Goal: Task Accomplishment & Management: Use online tool/utility

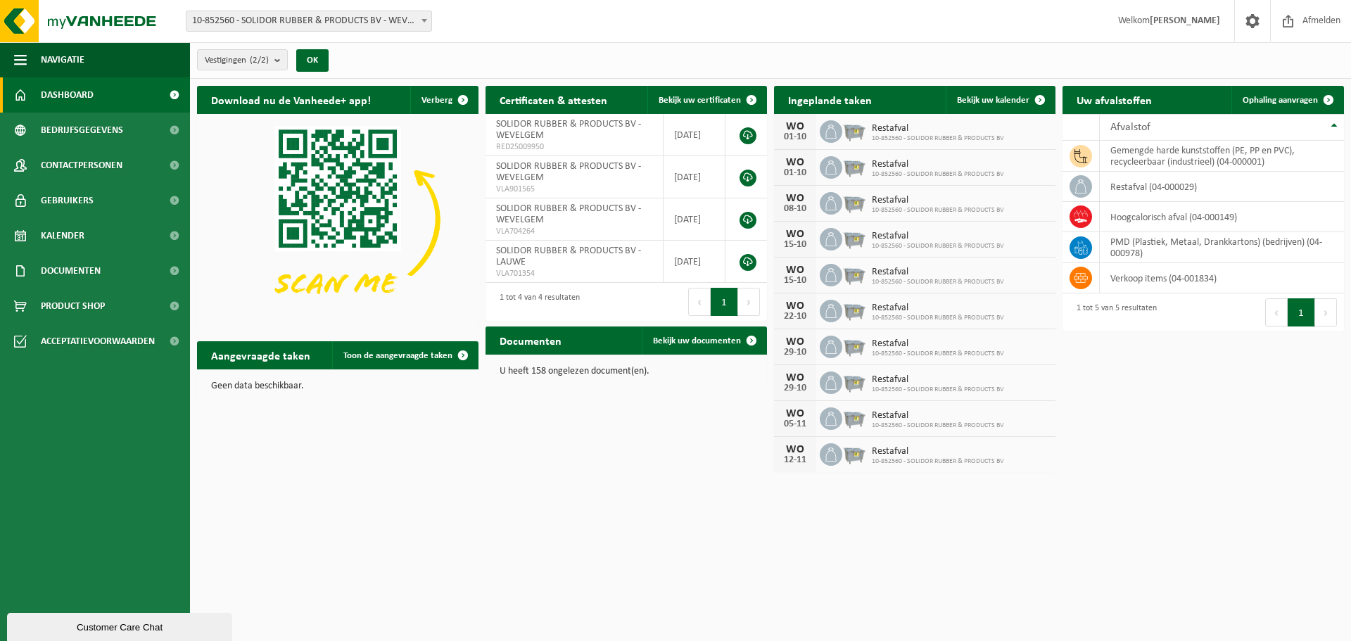
click at [1211, 435] on div "Download nu de Vanheede+ app! Verberg Certificaten & attesten Bekijk uw certifi…" at bounding box center [770, 279] width 1154 height 400
click at [1254, 22] on span at bounding box center [1252, 21] width 21 height 42
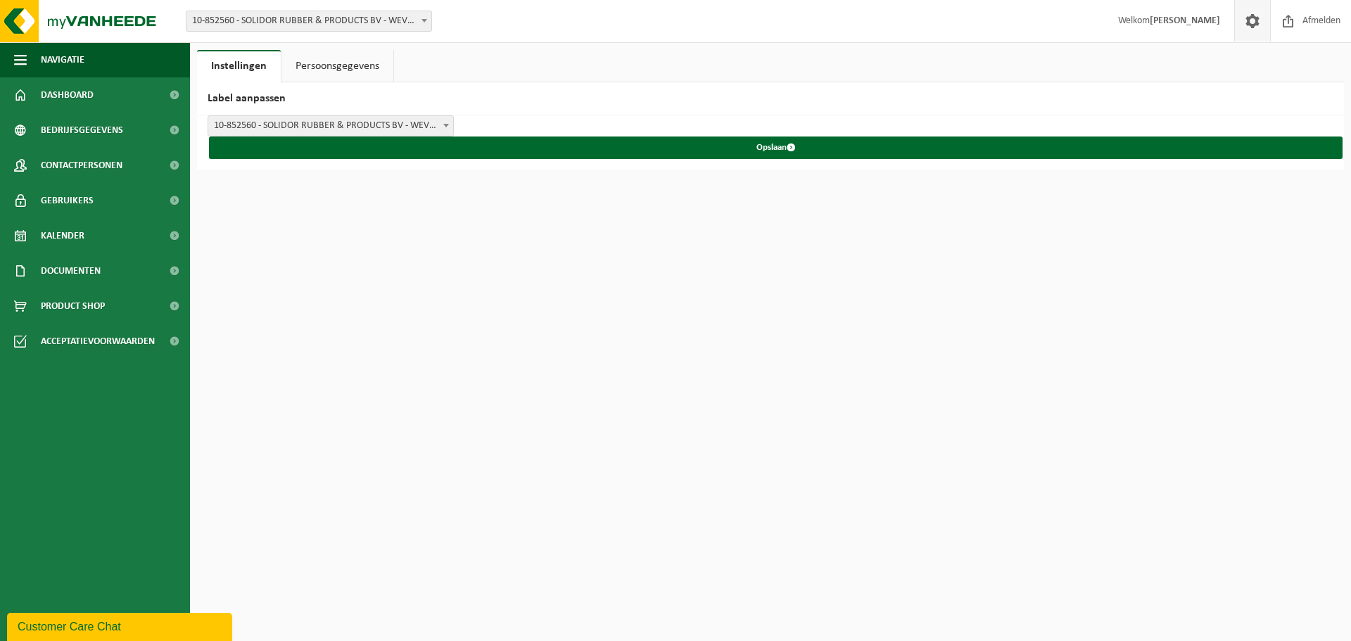
click at [1254, 22] on span at bounding box center [1252, 21] width 21 height 42
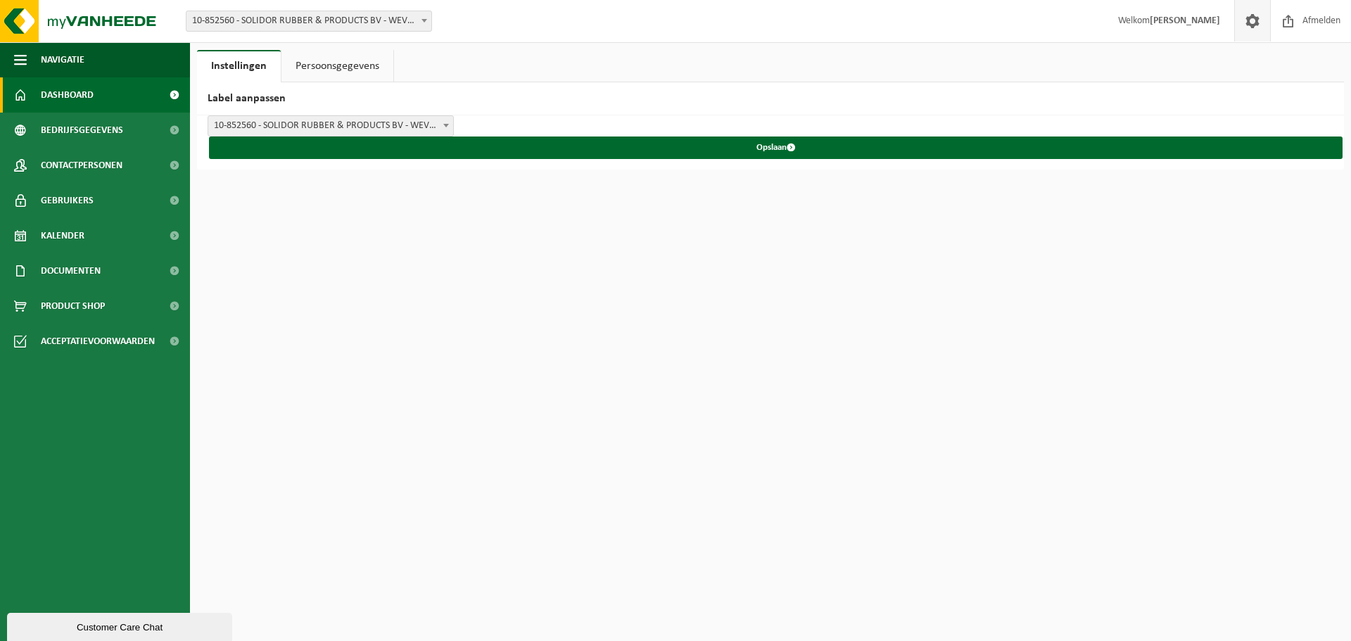
click at [129, 86] on link "Dashboard" at bounding box center [95, 94] width 190 height 35
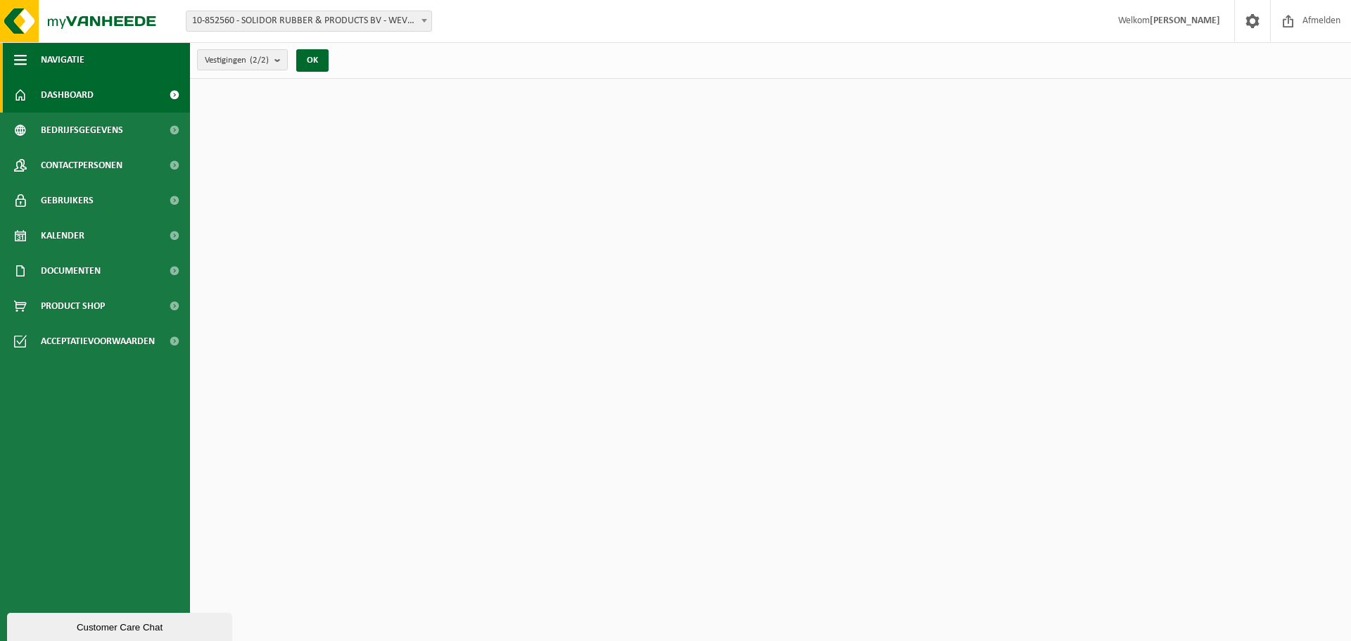
click at [106, 63] on button "Navigatie" at bounding box center [95, 59] width 190 height 35
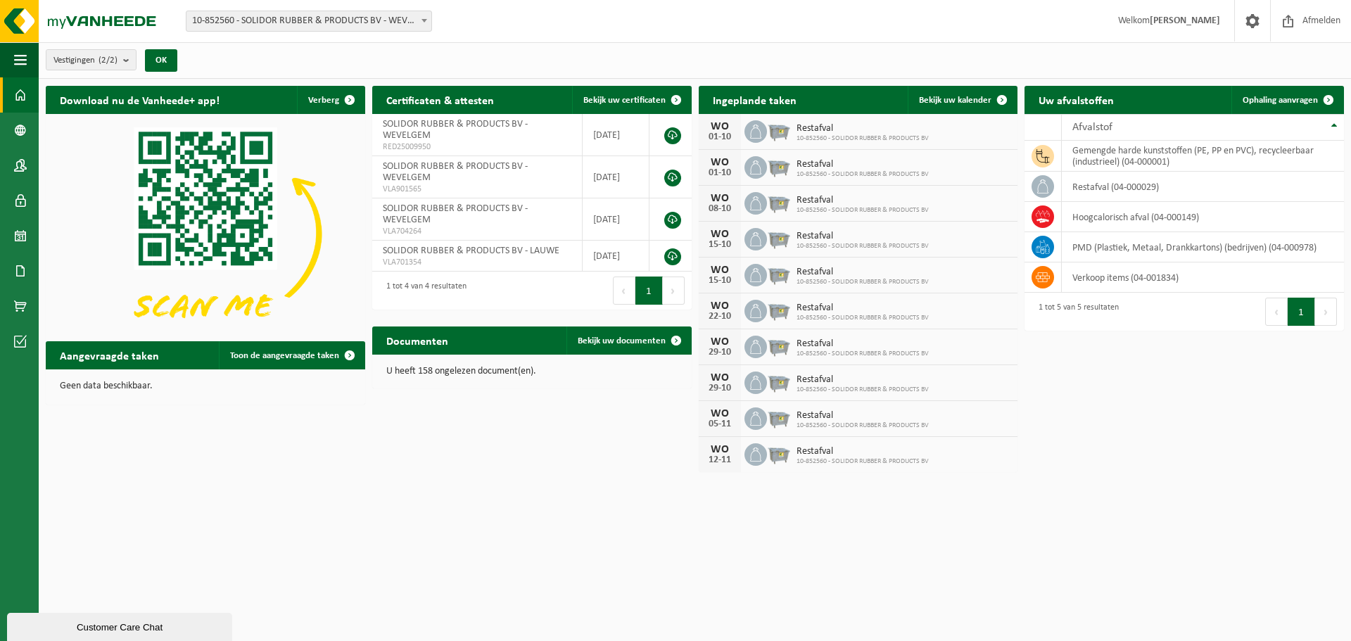
click at [1105, 514] on html "Vestiging: 10-852560 - SOLIDOR RUBBER & PRODUCTS BV - WEVELGEM 01-902912 - SOLI…" at bounding box center [675, 320] width 1351 height 641
click at [388, 447] on div "Download nu de Vanheede+ app! Verberg Certificaten & attesten Bekijk uw certifi…" at bounding box center [694, 279] width 1305 height 400
click at [1277, 88] on link "Ophaling aanvragen" at bounding box center [1286, 100] width 111 height 28
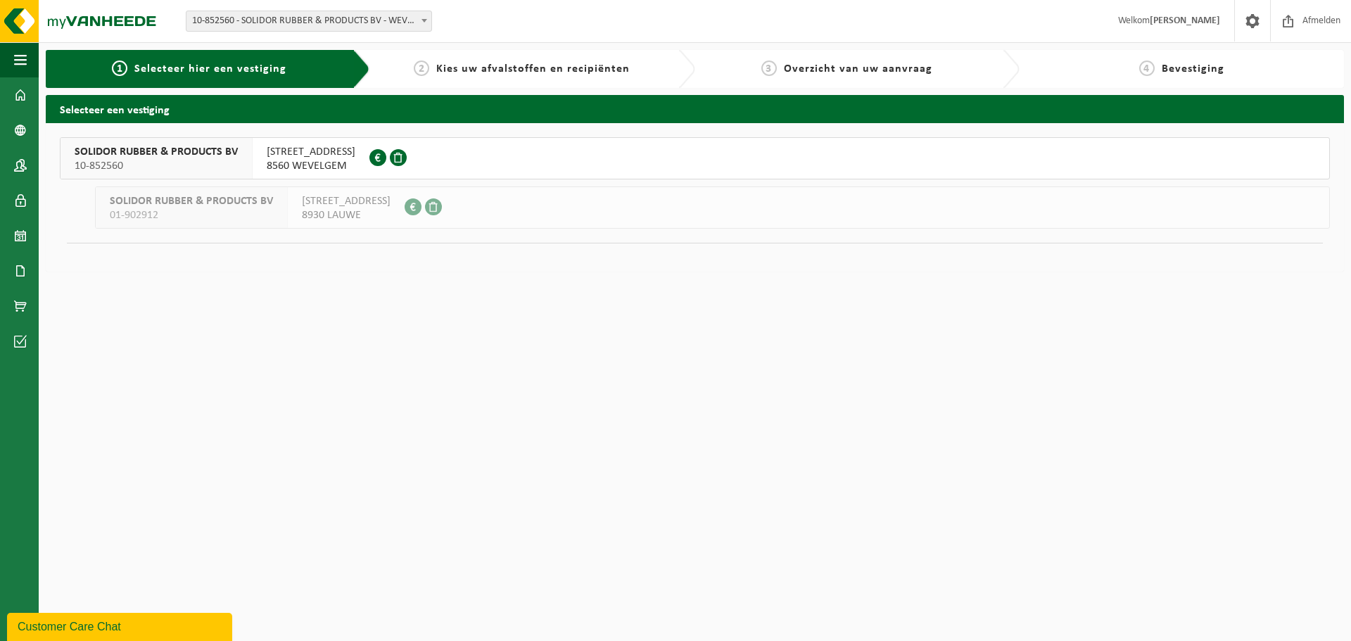
click at [184, 158] on span "SOLIDOR RUBBER & PRODUCTS BV" at bounding box center [156, 152] width 163 height 14
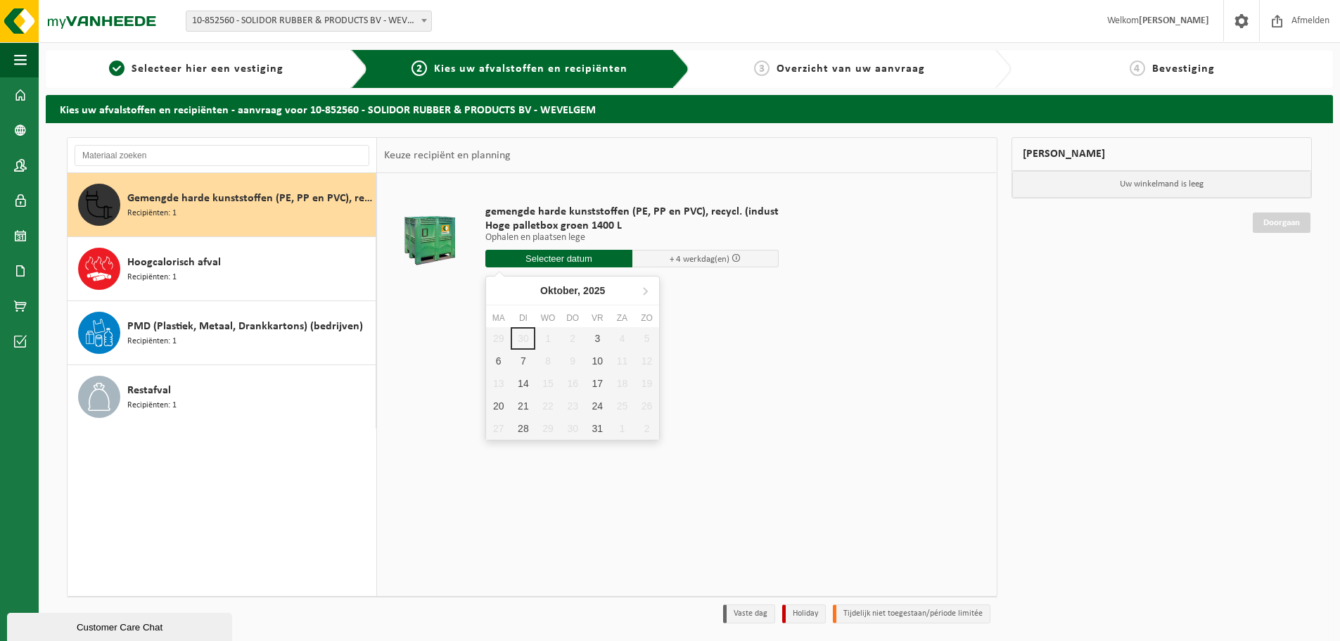
click at [555, 257] on input "text" at bounding box center [558, 259] width 147 height 18
click at [597, 338] on div "3" at bounding box center [597, 338] width 25 height 23
type input "Van 2025-10-03"
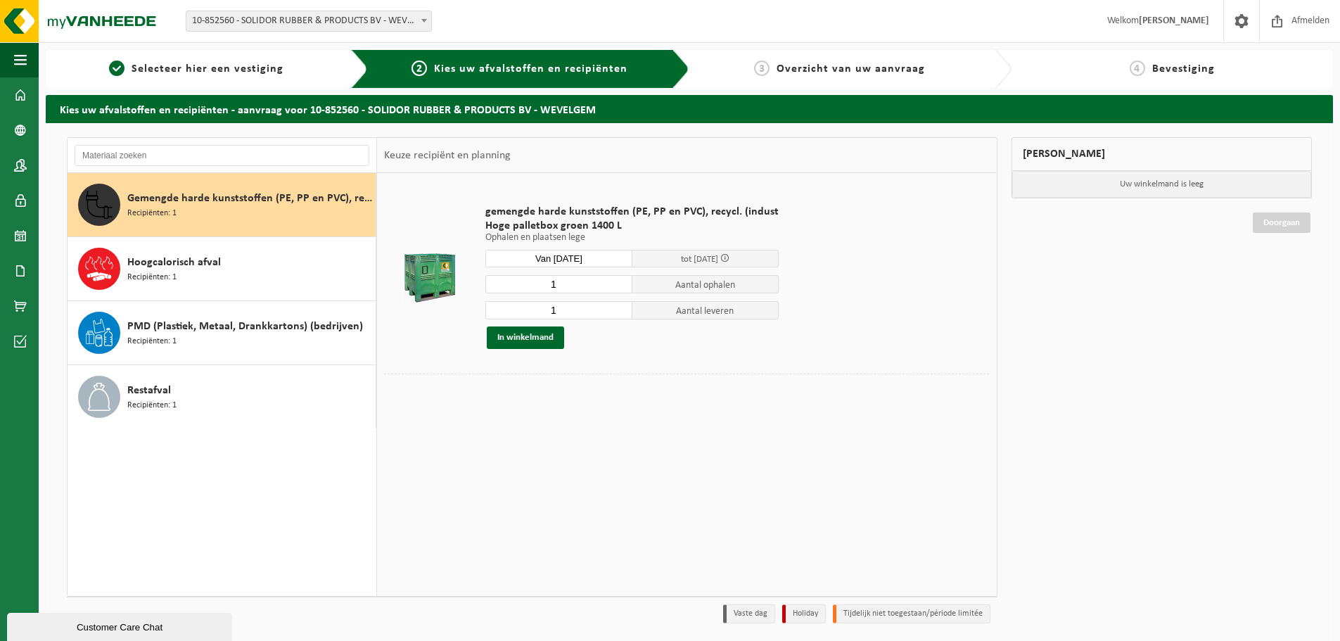
click at [688, 436] on div "gemengde harde kunststoffen (PE, PP en PVC), recycl. (indust Hoge palletbox gro…" at bounding box center [686, 384] width 619 height 422
click at [525, 337] on button "In winkelmand" at bounding box center [525, 337] width 77 height 23
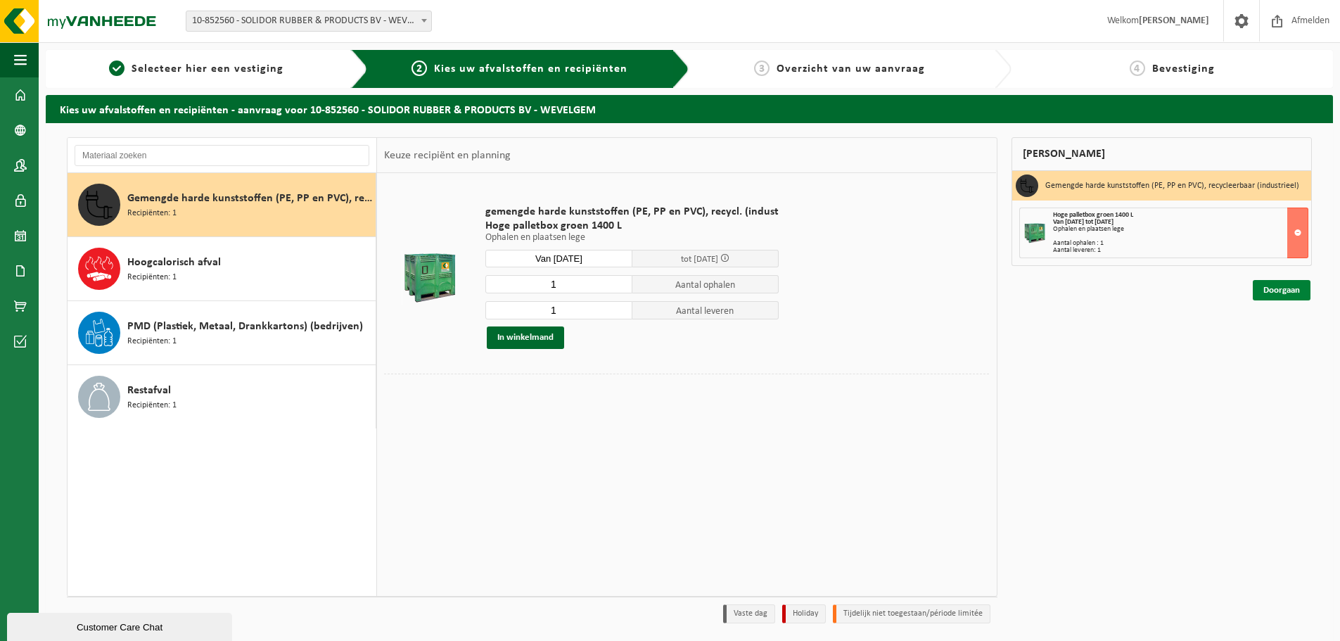
click at [1294, 290] on link "Doorgaan" at bounding box center [1282, 290] width 58 height 20
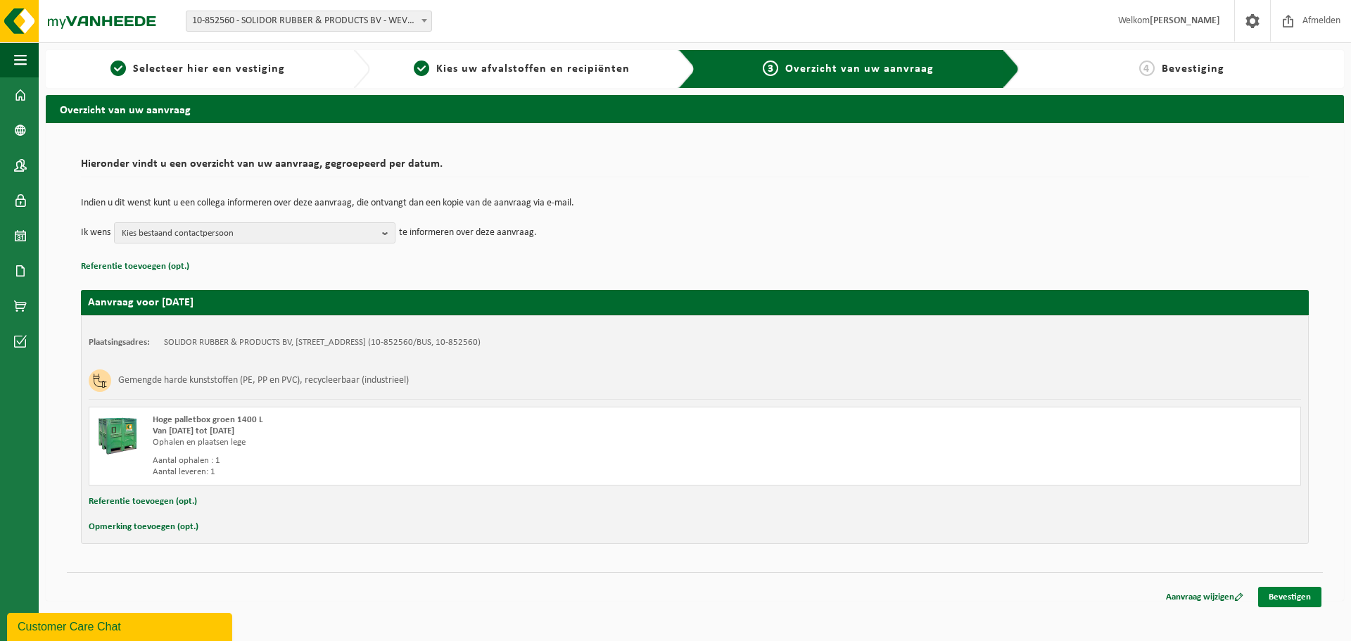
click at [1301, 593] on link "Bevestigen" at bounding box center [1289, 597] width 63 height 20
